Goal: Information Seeking & Learning: Learn about a topic

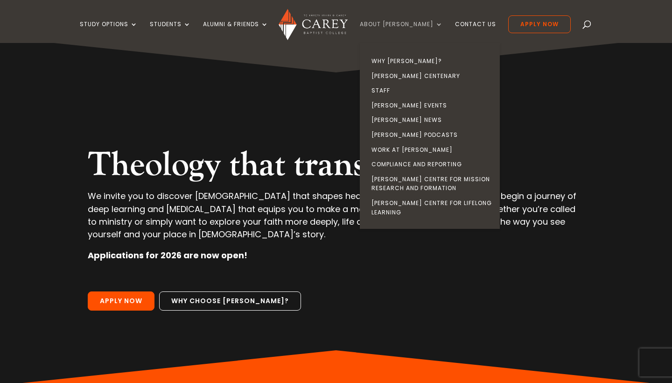
click at [425, 25] on link "About [PERSON_NAME]" at bounding box center [401, 32] width 83 height 22
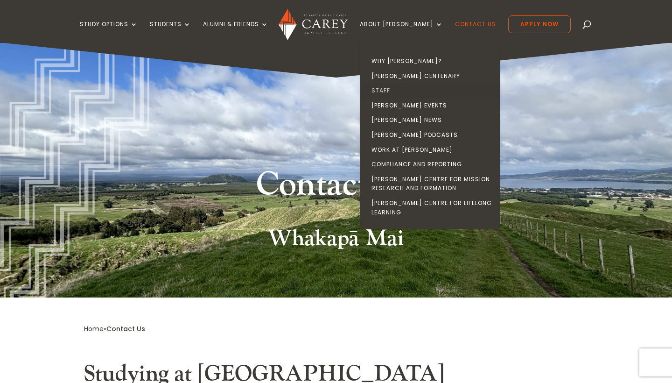
click at [394, 87] on link "Staff" at bounding box center [432, 90] width 140 height 15
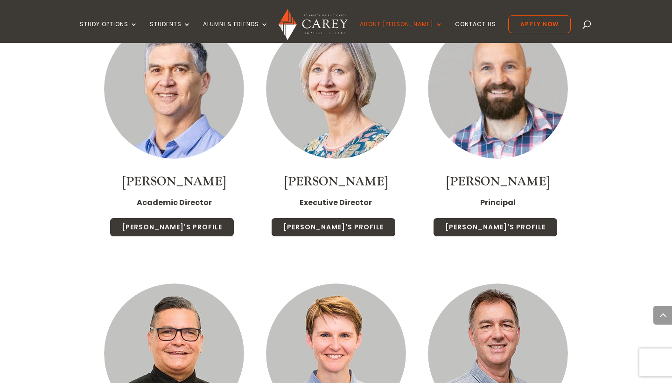
scroll to position [1127, 0]
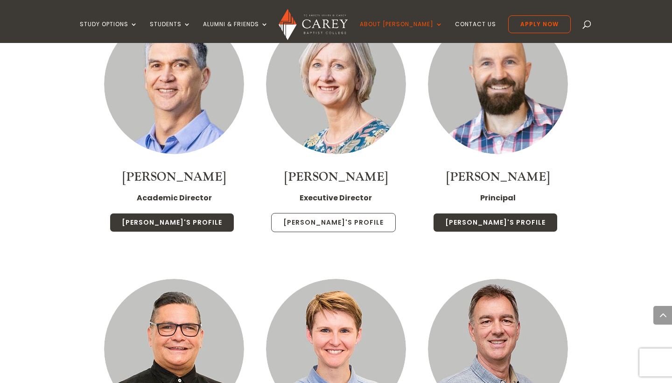
click at [328, 213] on link "Chris's Profile" at bounding box center [333, 223] width 125 height 20
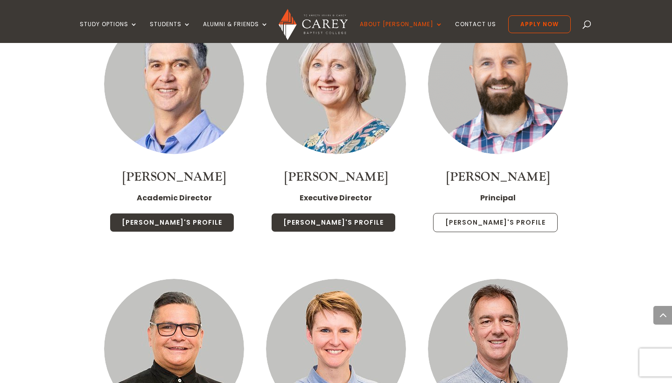
click at [505, 213] on link "Paul's Profile" at bounding box center [495, 223] width 125 height 20
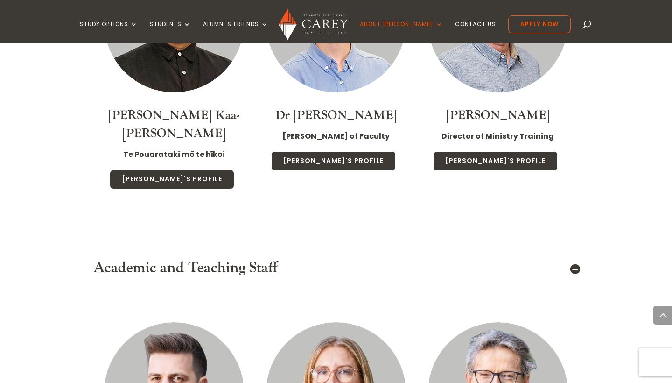
scroll to position [1462, 0]
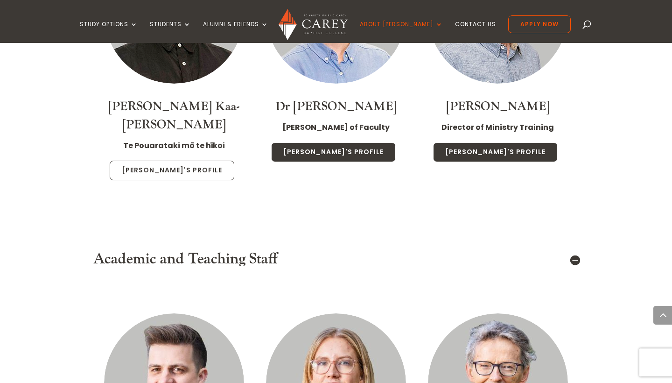
click at [178, 161] on link "Luke's Profile" at bounding box center [172, 171] width 125 height 20
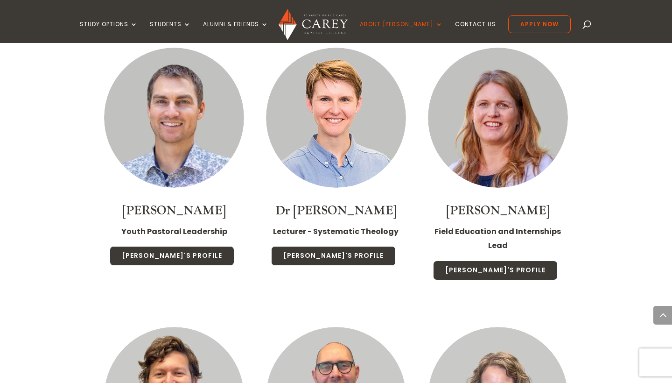
scroll to position [1989, 0]
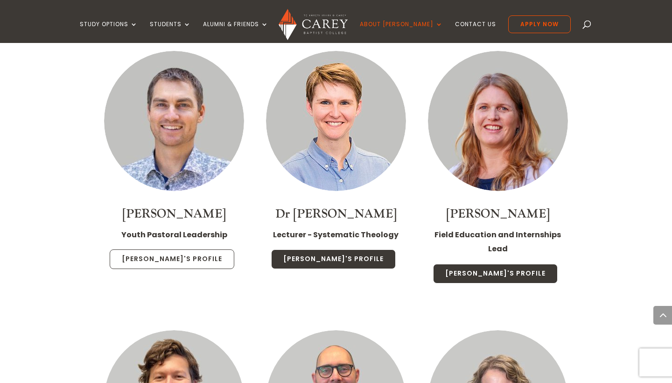
click at [162, 249] on link "Sam's Profile" at bounding box center [172, 259] width 125 height 20
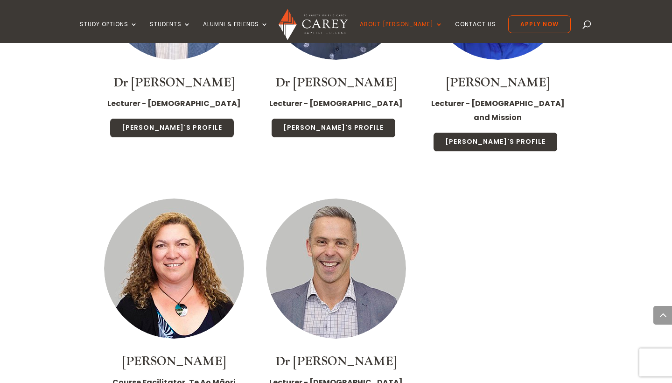
scroll to position [2400, 0]
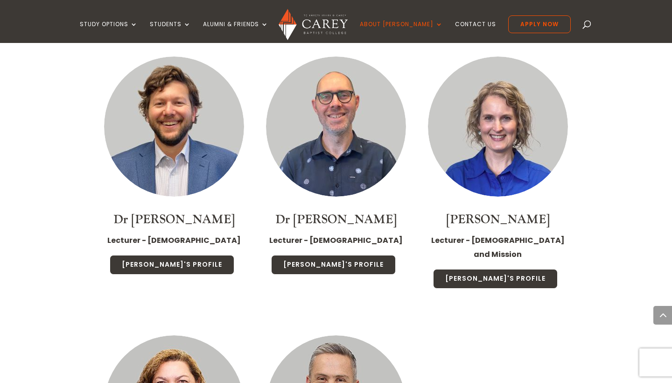
scroll to position [2263, 0]
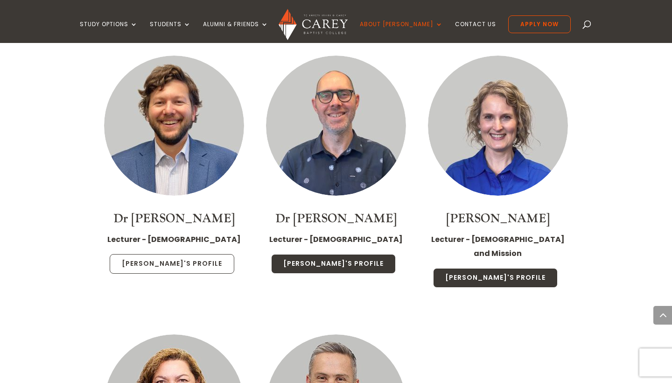
click at [166, 254] on link "Michael's Profile" at bounding box center [172, 264] width 125 height 20
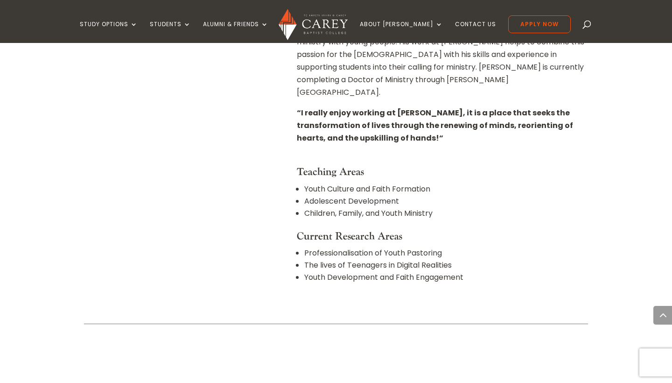
scroll to position [533, 0]
